Goal: Task Accomplishment & Management: Complete application form

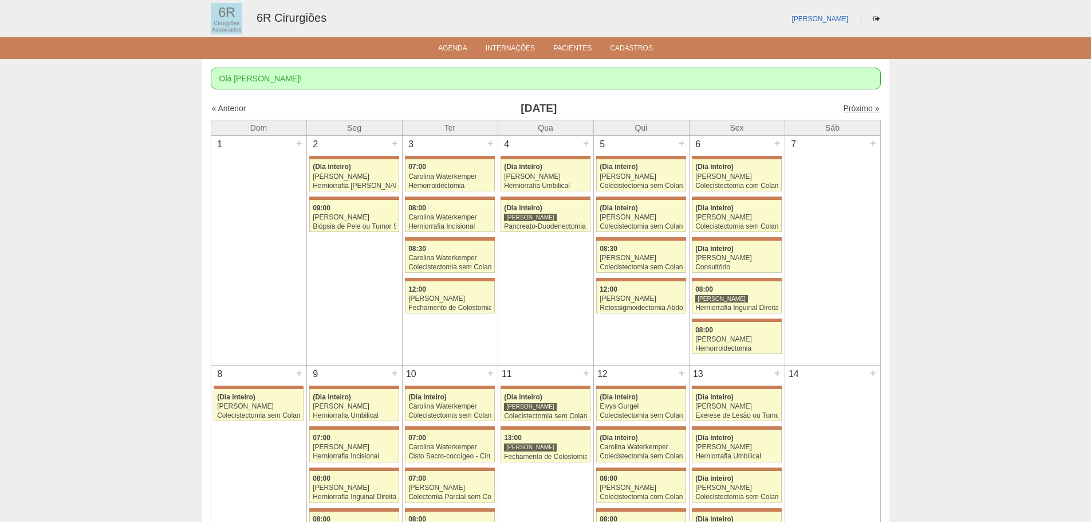
click at [852, 108] on link "Próximo »" at bounding box center [861, 108] width 36 height 9
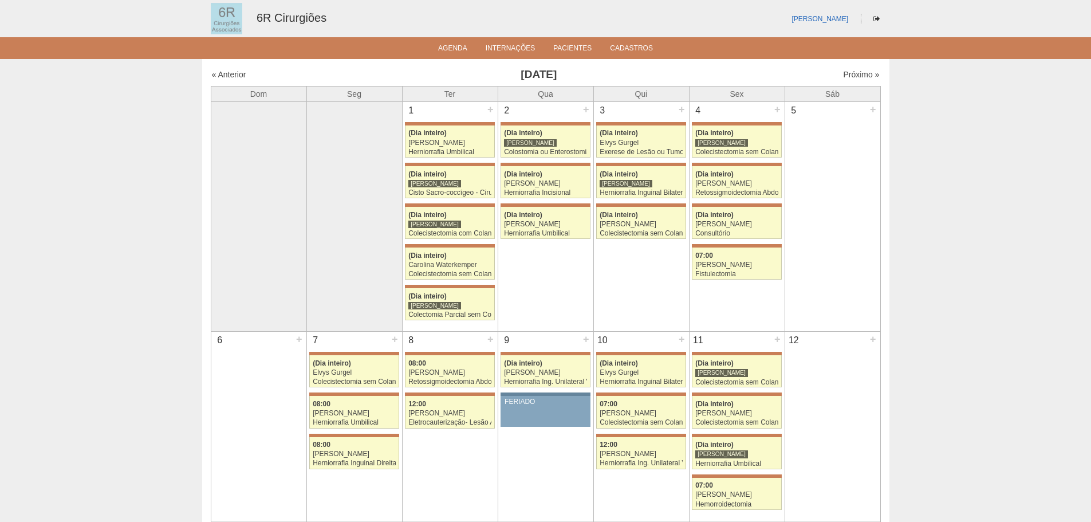
click at [852, 108] on div "5 +" at bounding box center [832, 111] width 95 height 18
click at [862, 82] on div "« Anterior Julho 2025 Próximo »" at bounding box center [546, 77] width 670 height 18
click at [862, 76] on link "Próximo »" at bounding box center [861, 74] width 36 height 9
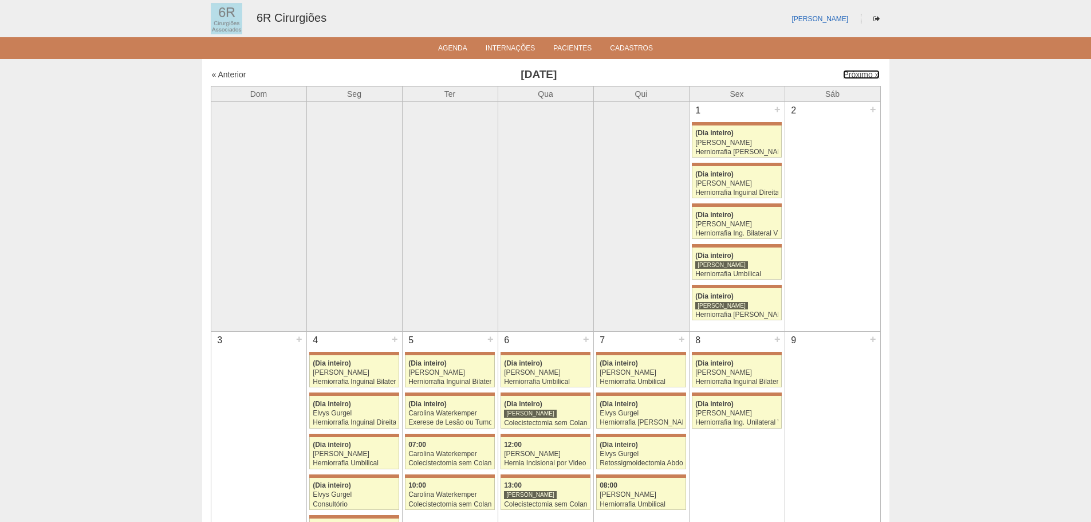
click at [862, 76] on link "Próximo »" at bounding box center [861, 74] width 36 height 9
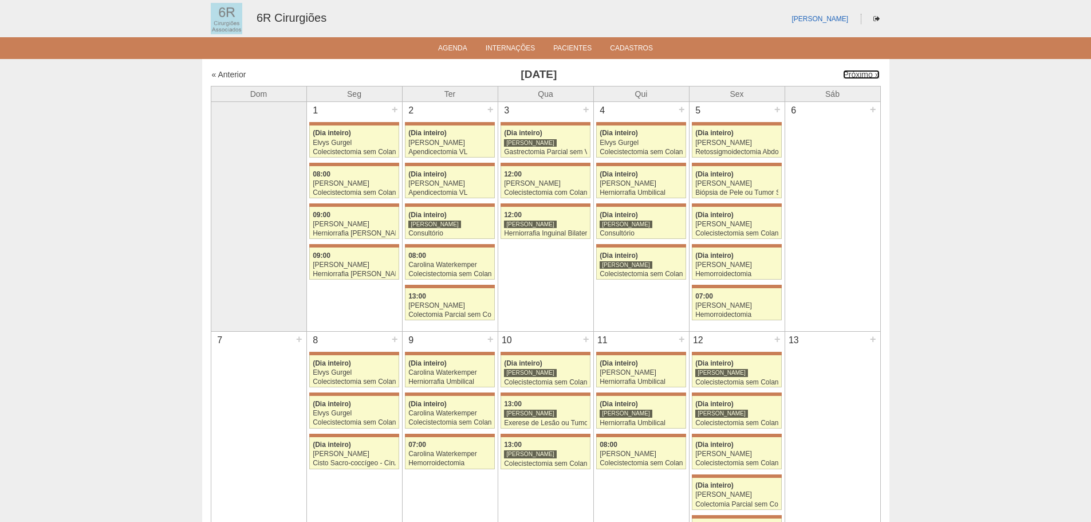
click at [862, 76] on link "Próximo »" at bounding box center [861, 74] width 36 height 9
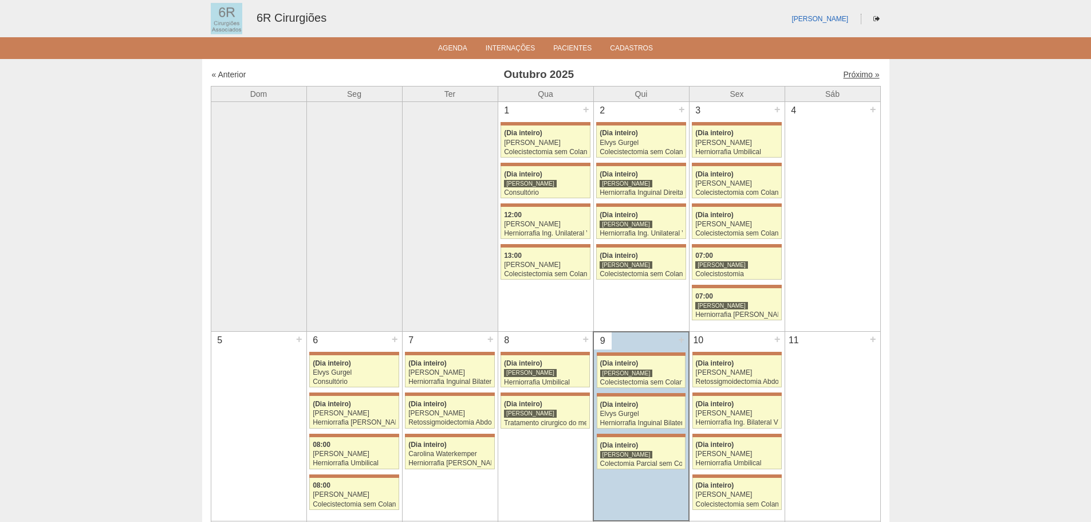
click at [844, 72] on link "Próximo »" at bounding box center [861, 74] width 36 height 9
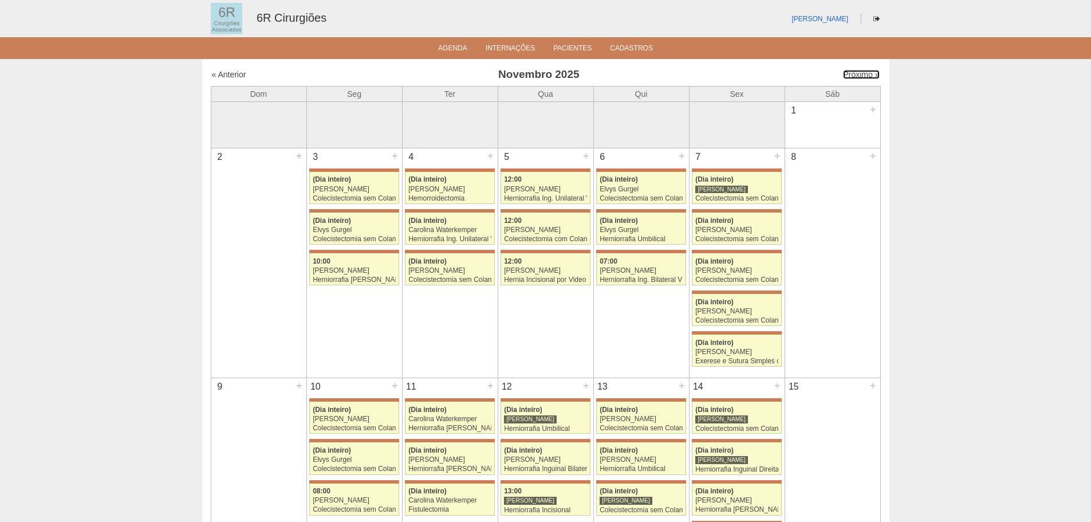
click at [844, 72] on link "Próximo »" at bounding box center [861, 74] width 36 height 9
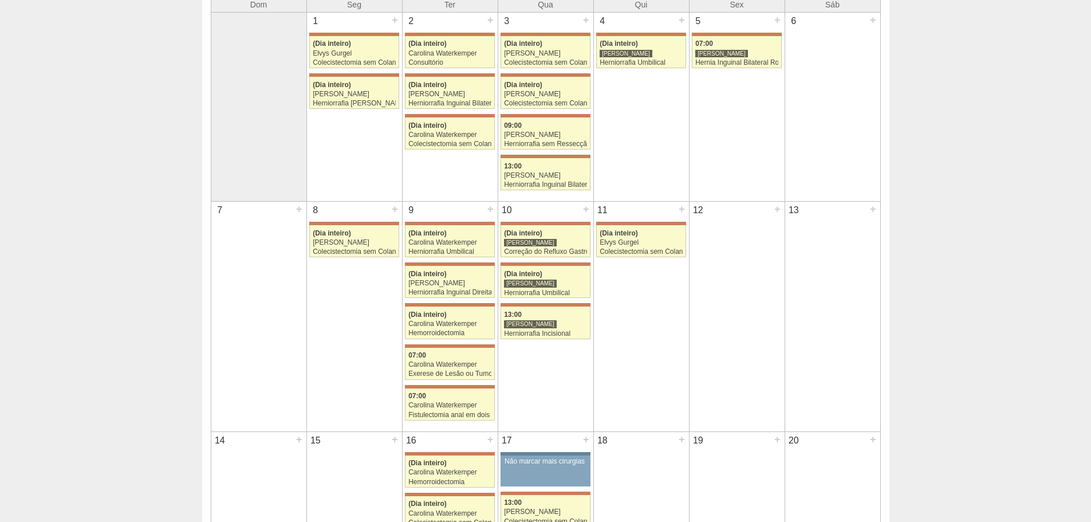
scroll to position [114, 0]
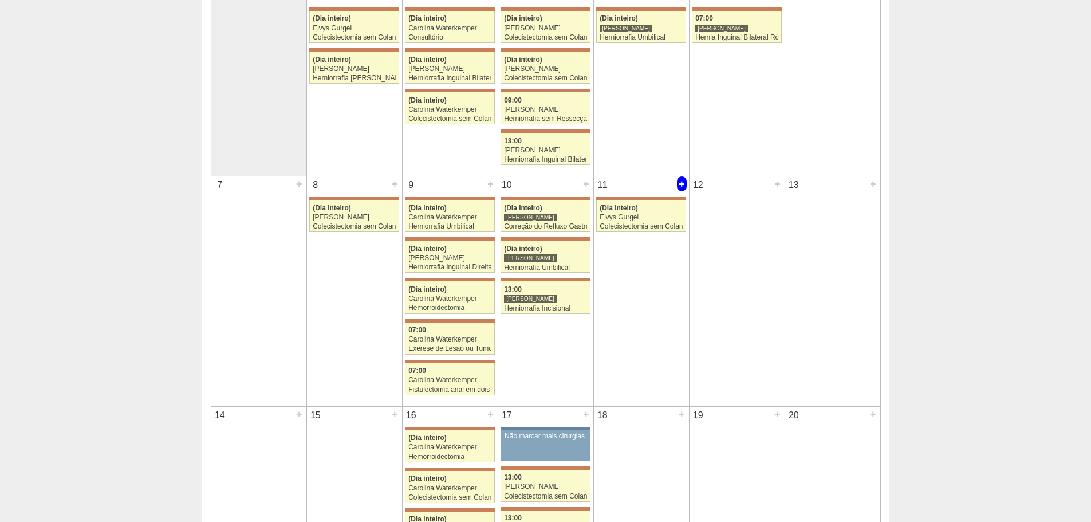
click at [684, 184] on div "+" at bounding box center [682, 183] width 10 height 15
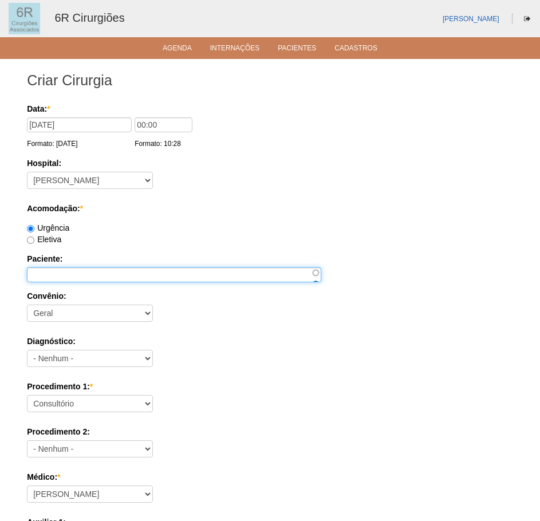
click at [50, 277] on input "Paciente:" at bounding box center [174, 274] width 294 height 15
paste input "[PERSON_NAME]"
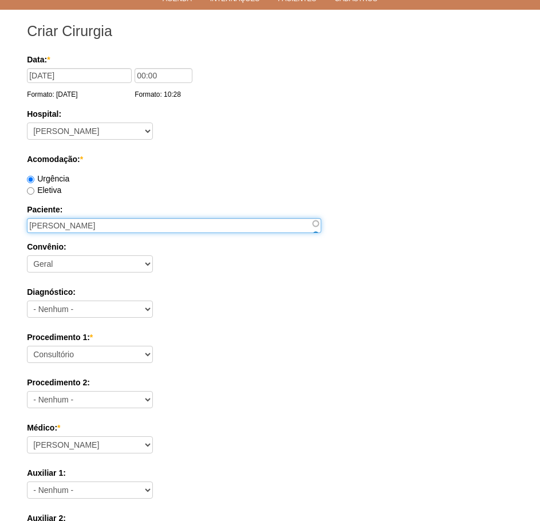
scroll to position [114, 0]
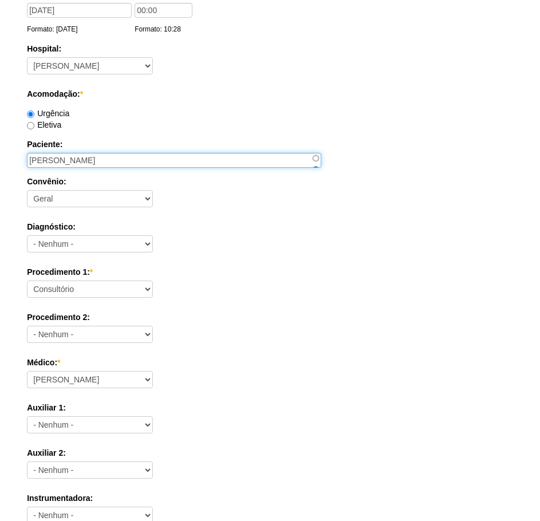
type input "[PERSON_NAME]"
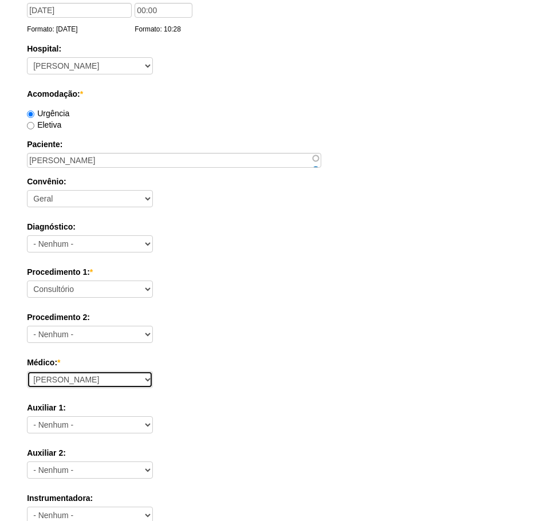
click at [122, 387] on select "Aline Zanon Bariatricas Bruno Bulisani Bruno Oliveira Carolina Waterkemper Elvy…" at bounding box center [90, 379] width 126 height 17
select select "72"
click at [27, 371] on select "Aline Zanon Bariatricas Bruno Bulisani Bruno Oliveira Carolina Waterkemper Elvy…" at bounding box center [90, 379] width 126 height 17
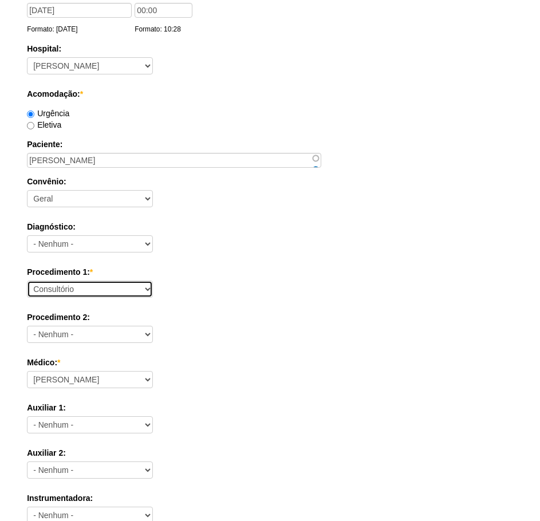
click at [81, 290] on select "Consultório Abscesso Hepático - Drenagem Abscesso perianal Amputação Abdômino P…" at bounding box center [90, 289] width 126 height 17
select select "66633"
click at [27, 281] on select "Consultório Abscesso Hepático - Drenagem Abscesso perianal Amputação Abdômino P…" at bounding box center [90, 289] width 126 height 17
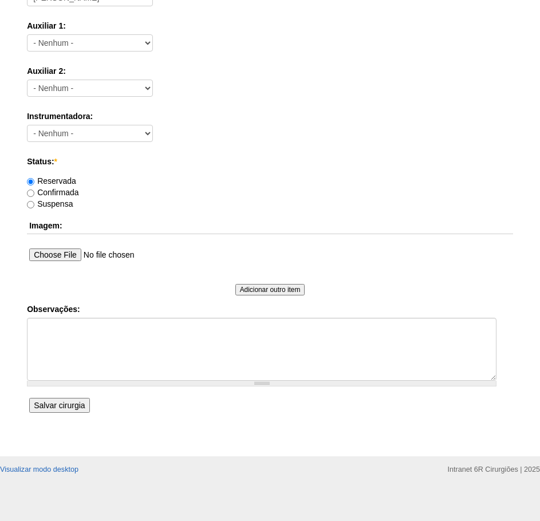
scroll to position [501, 0]
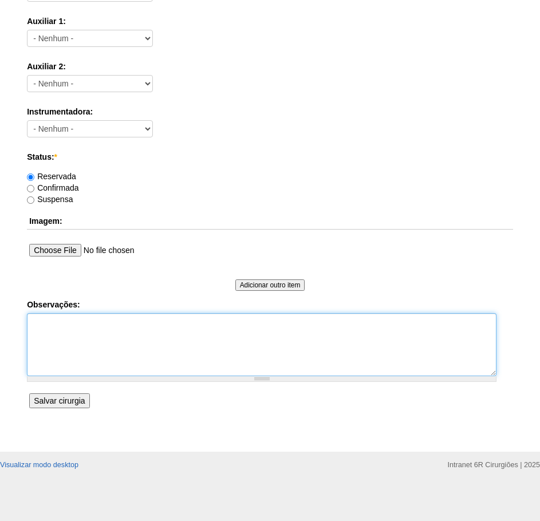
click at [194, 355] on textarea "Observações:" at bounding box center [261, 344] width 469 height 63
type textarea "LIPOMA 5,2 X 1,8 DN: 05/04/1954 TELEFONE: 11 940489771"
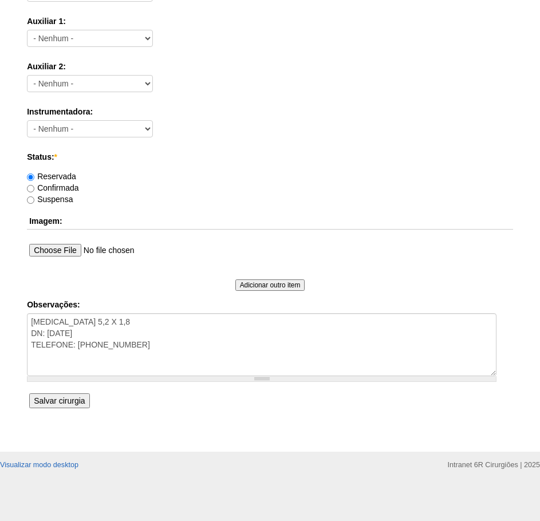
click at [84, 394] on input "Salvar cirurgia" at bounding box center [59, 400] width 60 height 15
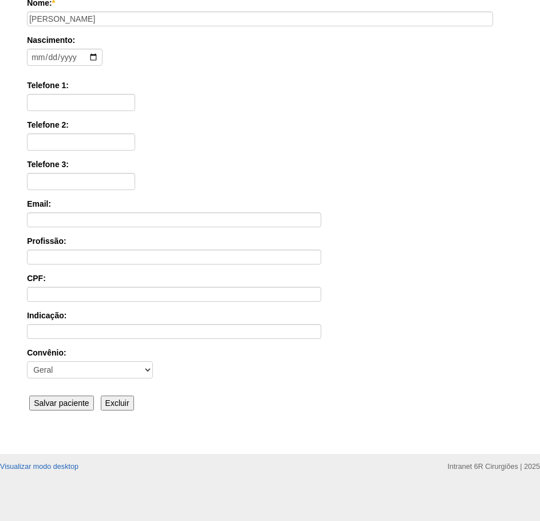
scroll to position [178, 0]
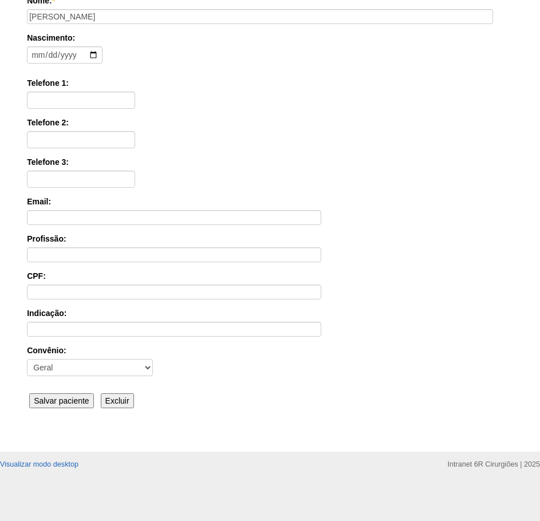
click at [78, 401] on input "Salvar paciente" at bounding box center [61, 400] width 65 height 15
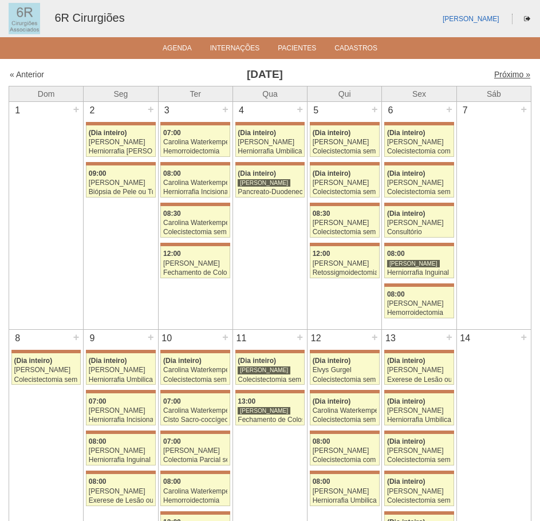
click at [497, 77] on link "Próximo »" at bounding box center [512, 74] width 36 height 9
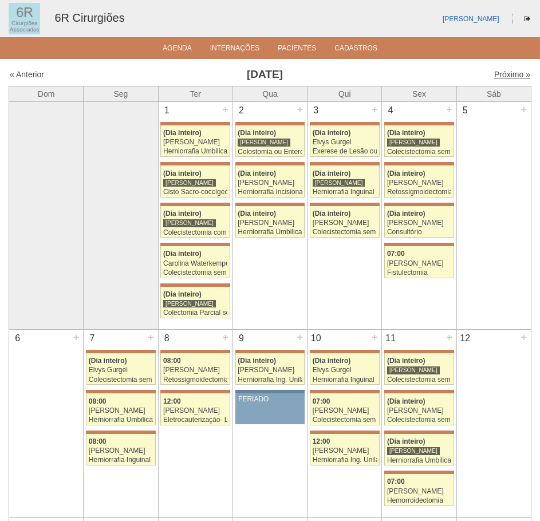
click at [501, 74] on link "Próximo »" at bounding box center [512, 74] width 36 height 9
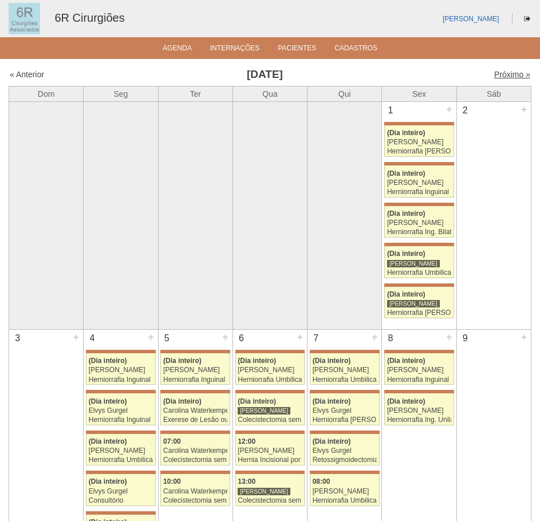
click at [503, 74] on link "Próximo »" at bounding box center [512, 74] width 36 height 9
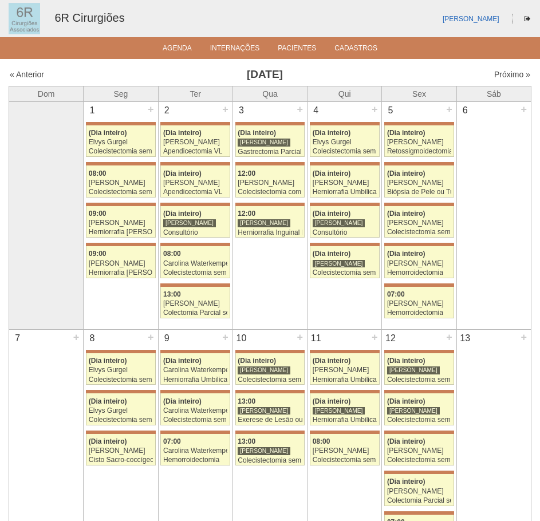
click at [512, 69] on div "Próximo »" at bounding box center [467, 74] width 125 height 11
click at [512, 74] on link "Próximo »" at bounding box center [512, 74] width 36 height 9
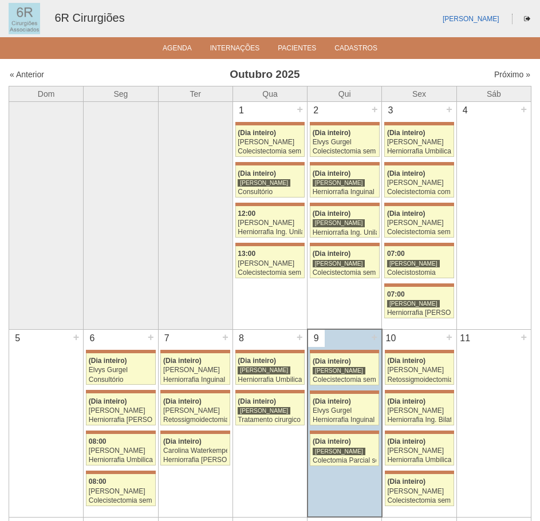
click at [504, 80] on div "Próximo »" at bounding box center [467, 74] width 125 height 11
click at [505, 73] on link "Próximo »" at bounding box center [512, 74] width 36 height 9
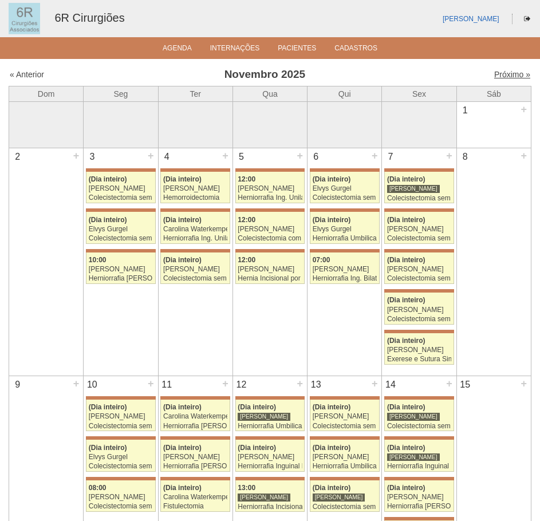
click at [500, 77] on link "Próximo »" at bounding box center [512, 74] width 36 height 9
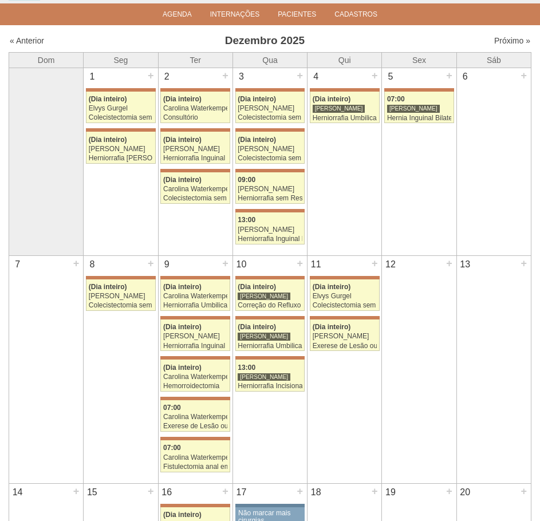
scroll to position [57, 0]
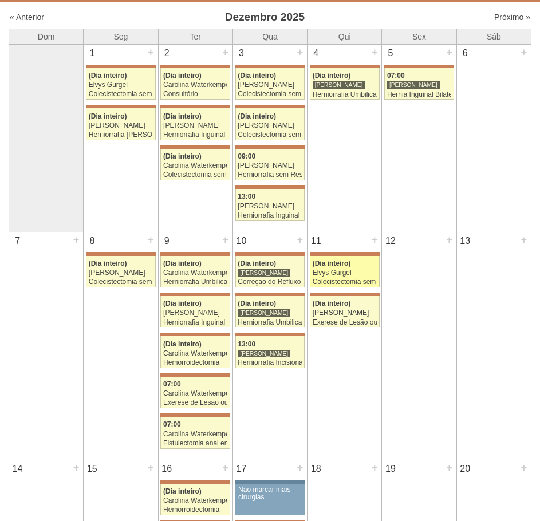
click at [350, 270] on div "Elvys Gurgel" at bounding box center [345, 272] width 64 height 7
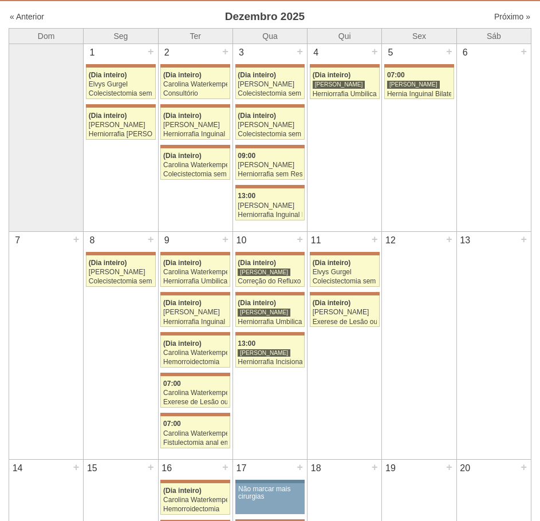
scroll to position [286, 0]
